Goal: Navigation & Orientation: Go to known website

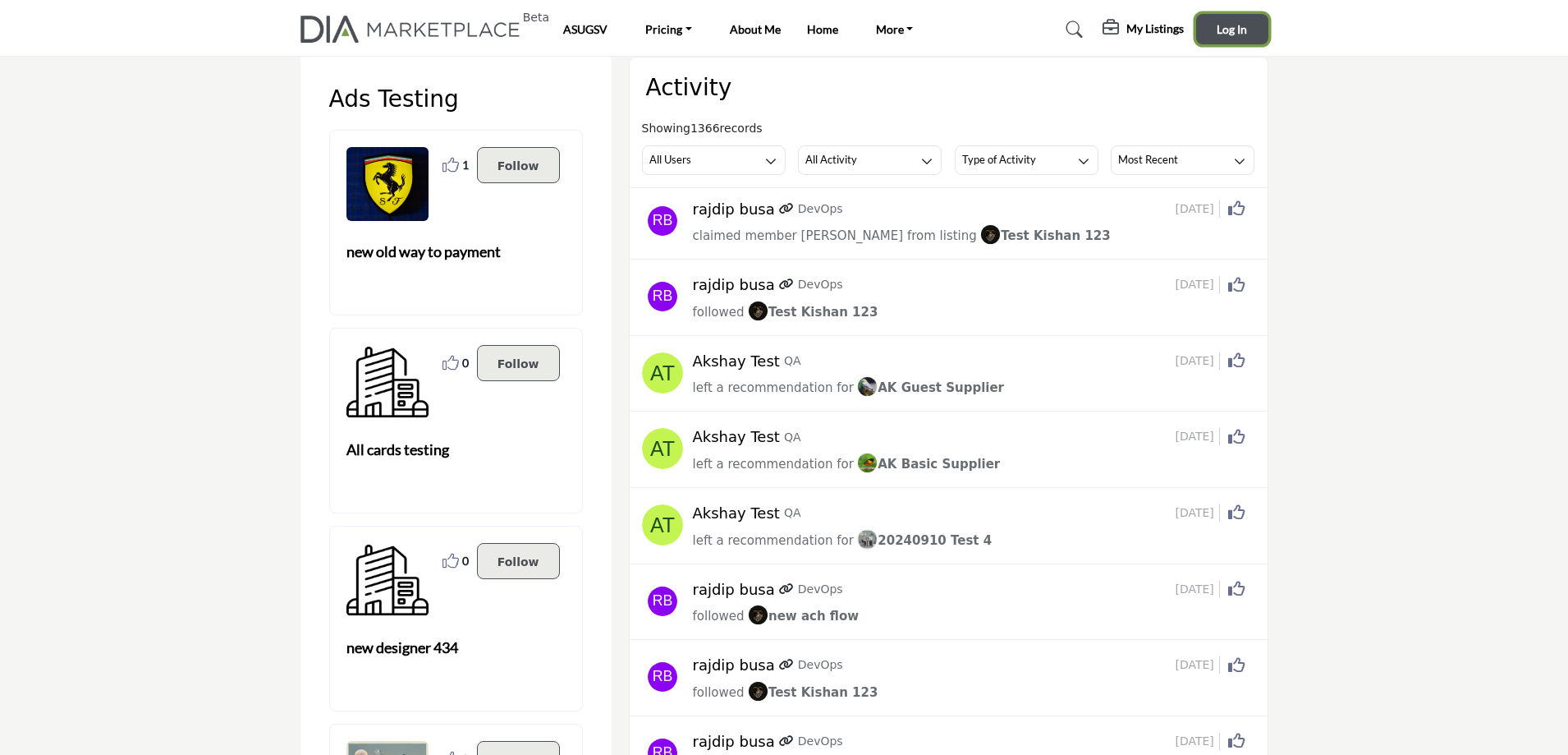
click at [1226, 29] on span "Log In" at bounding box center [1231, 29] width 30 height 14
